Goal: Transaction & Acquisition: Purchase product/service

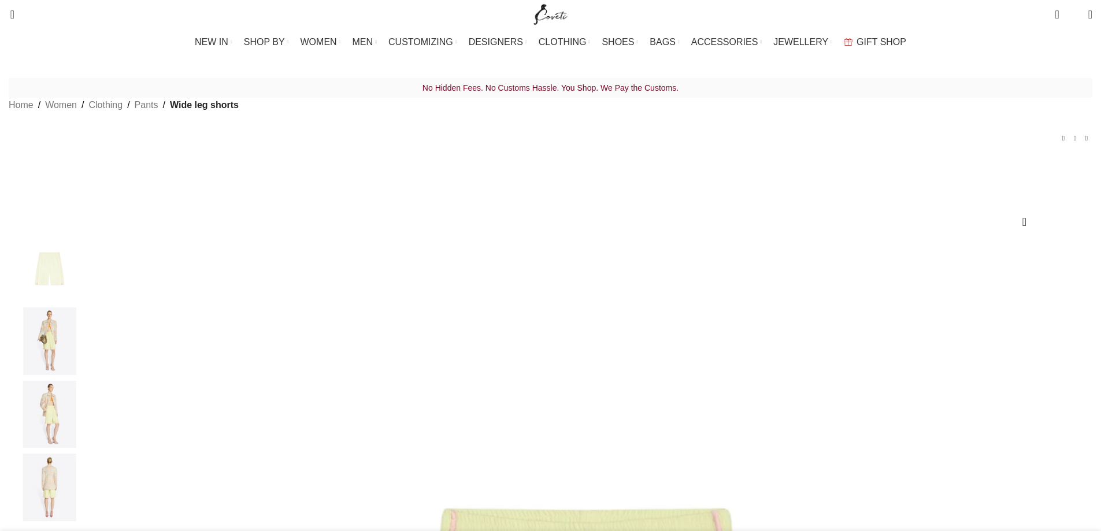
scroll to position [0, 243]
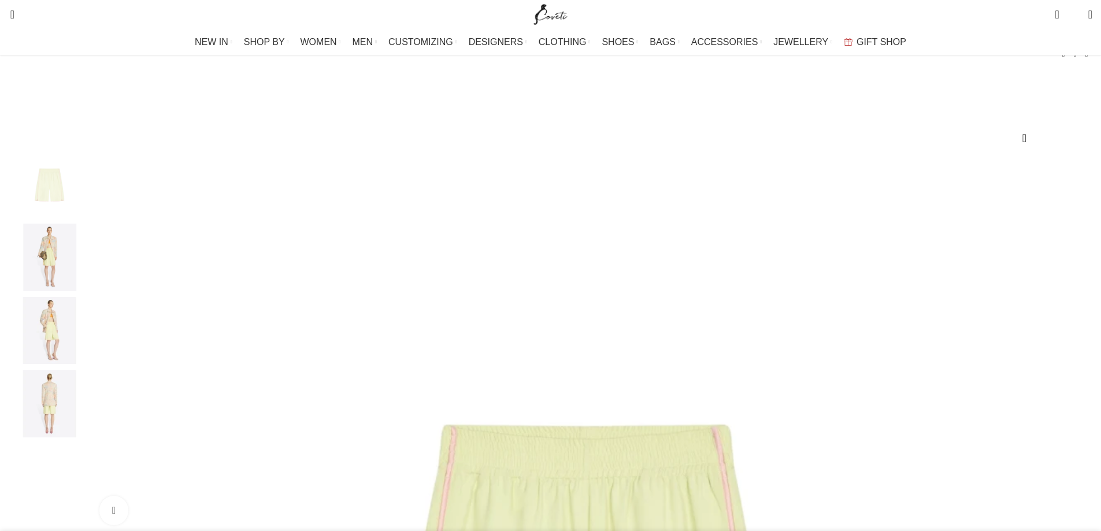
scroll to position [173, 0]
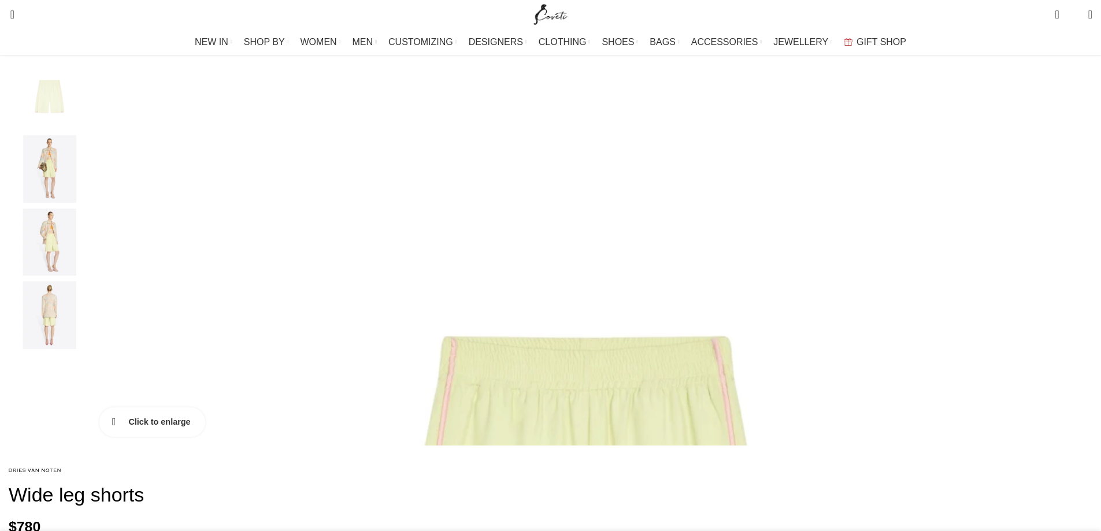
click at [205, 436] on link "Click to enlarge" at bounding box center [152, 421] width 106 height 29
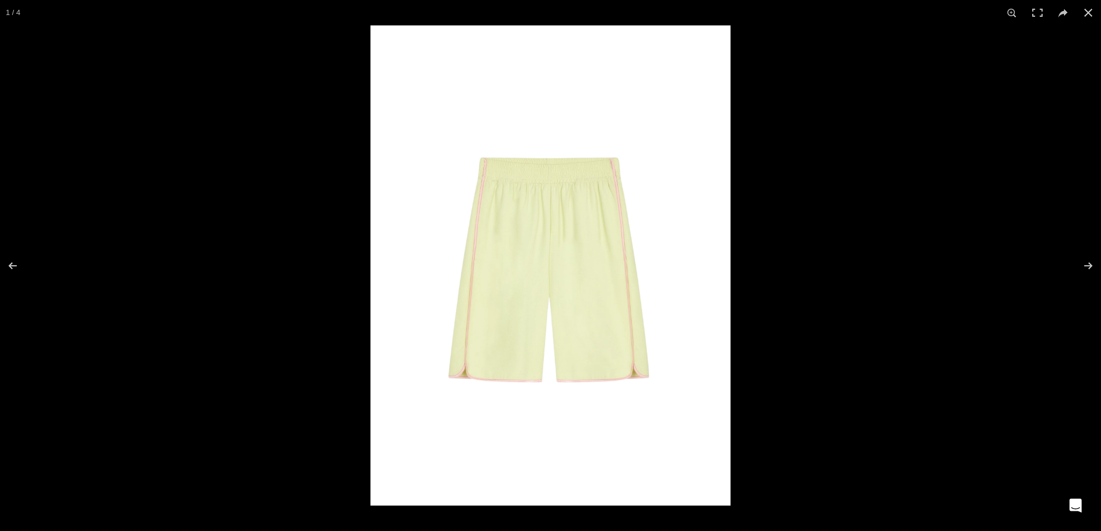
click at [594, 269] on img at bounding box center [550, 265] width 360 height 480
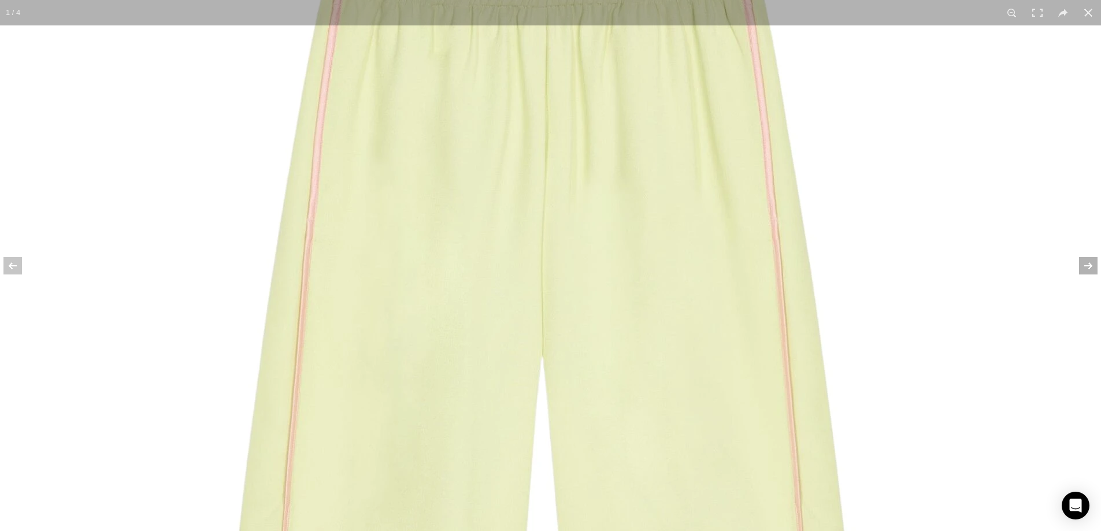
scroll to position [0, 365]
click at [1089, 268] on button at bounding box center [1080, 266] width 40 height 58
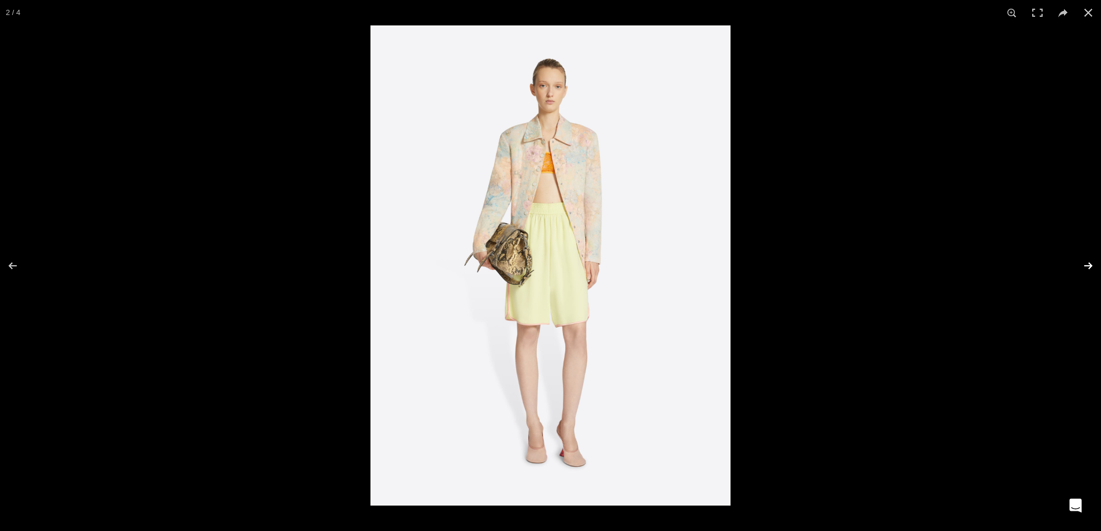
click at [1089, 268] on button at bounding box center [1080, 266] width 40 height 58
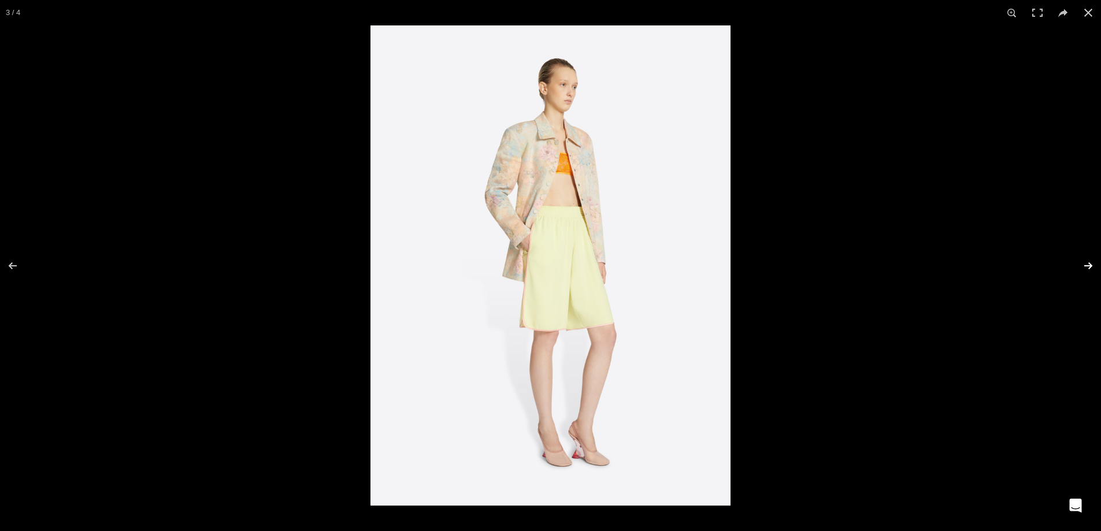
click at [1089, 268] on button at bounding box center [1080, 266] width 40 height 58
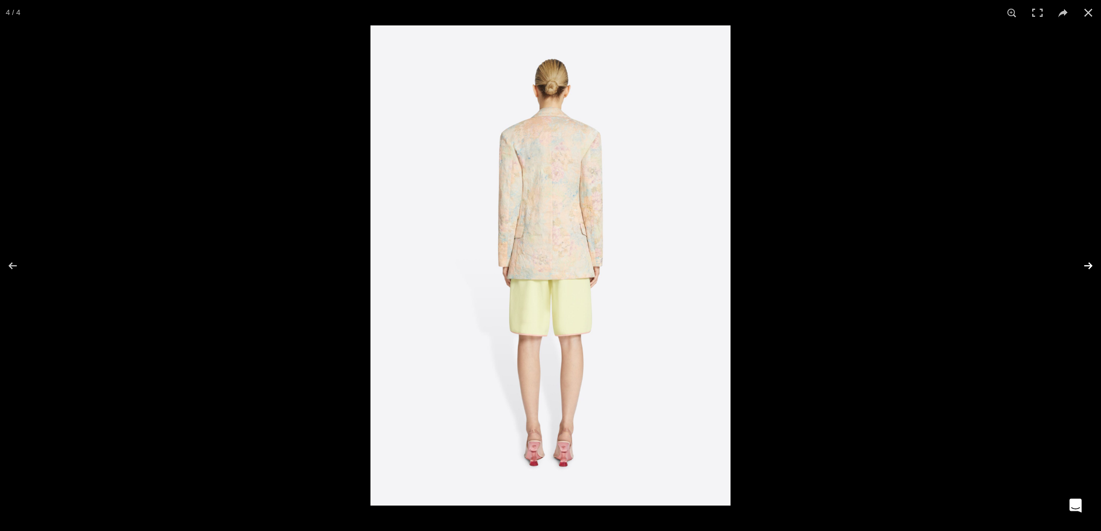
click at [1089, 268] on button at bounding box center [1080, 266] width 40 height 58
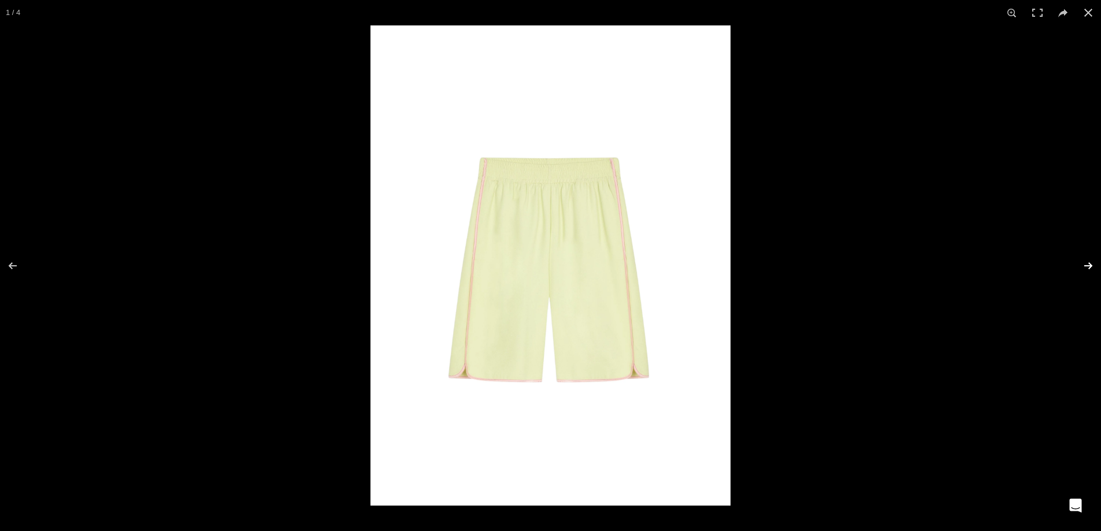
click at [1089, 268] on button at bounding box center [1080, 266] width 40 height 58
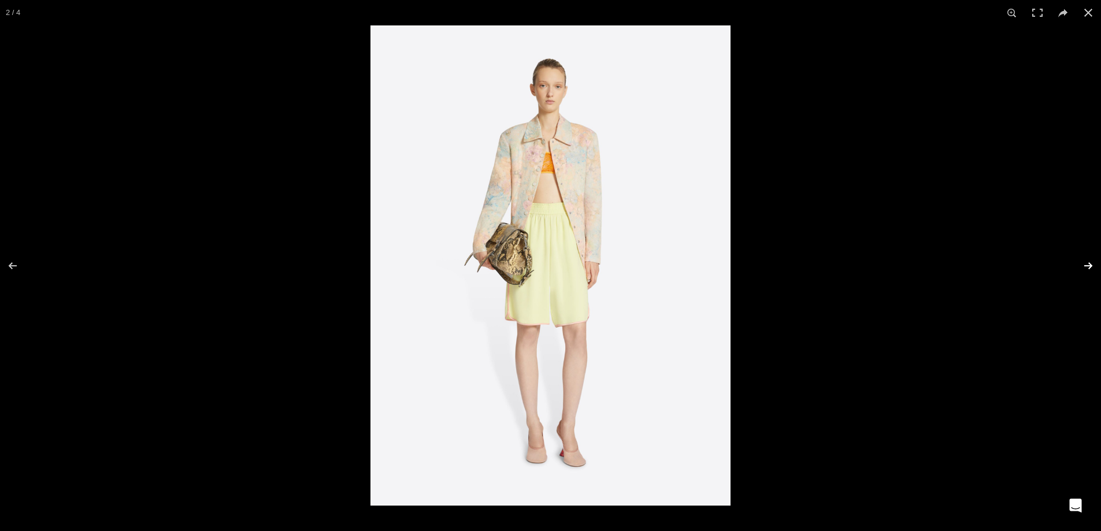
click at [1089, 268] on button at bounding box center [1080, 266] width 40 height 58
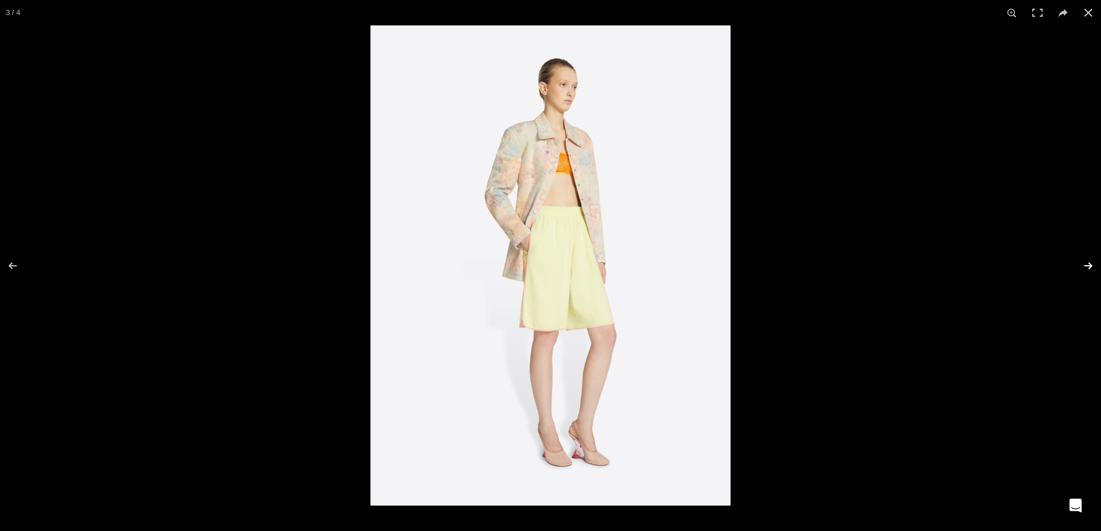
click at [1089, 268] on button at bounding box center [1080, 266] width 40 height 58
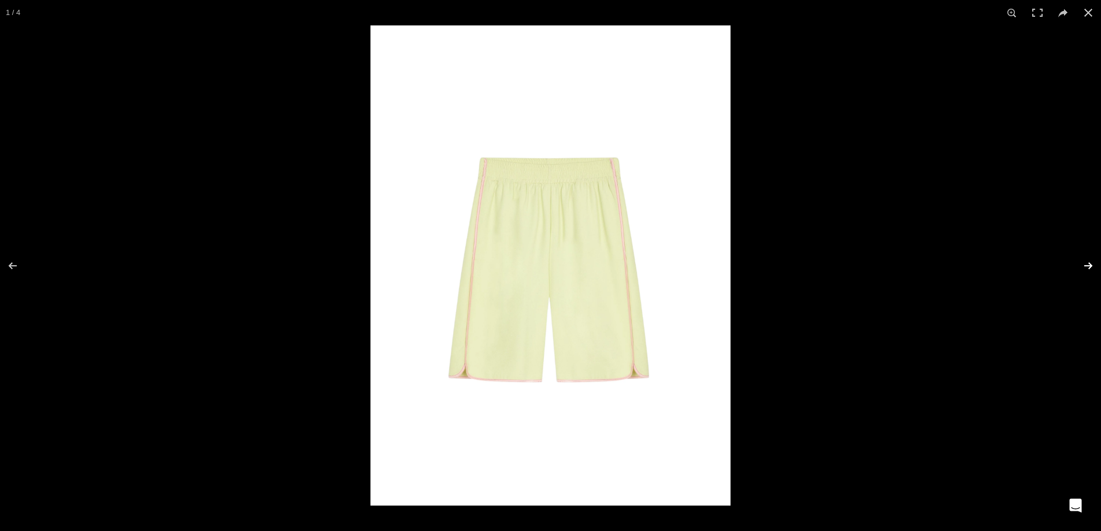
click at [1089, 268] on button at bounding box center [1080, 266] width 40 height 58
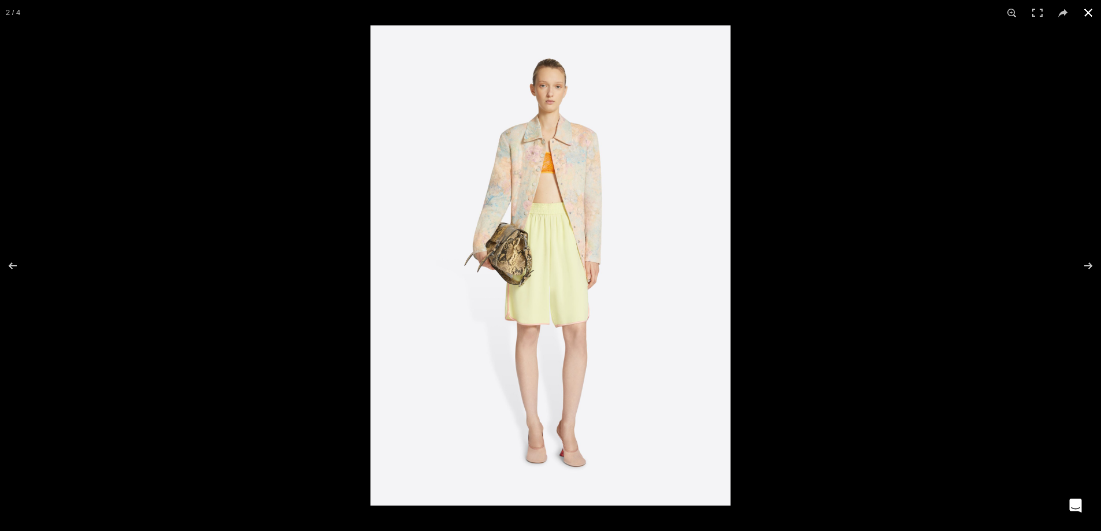
click at [1086, 16] on button at bounding box center [1087, 12] width 25 height 25
